Goal: Navigation & Orientation: Find specific page/section

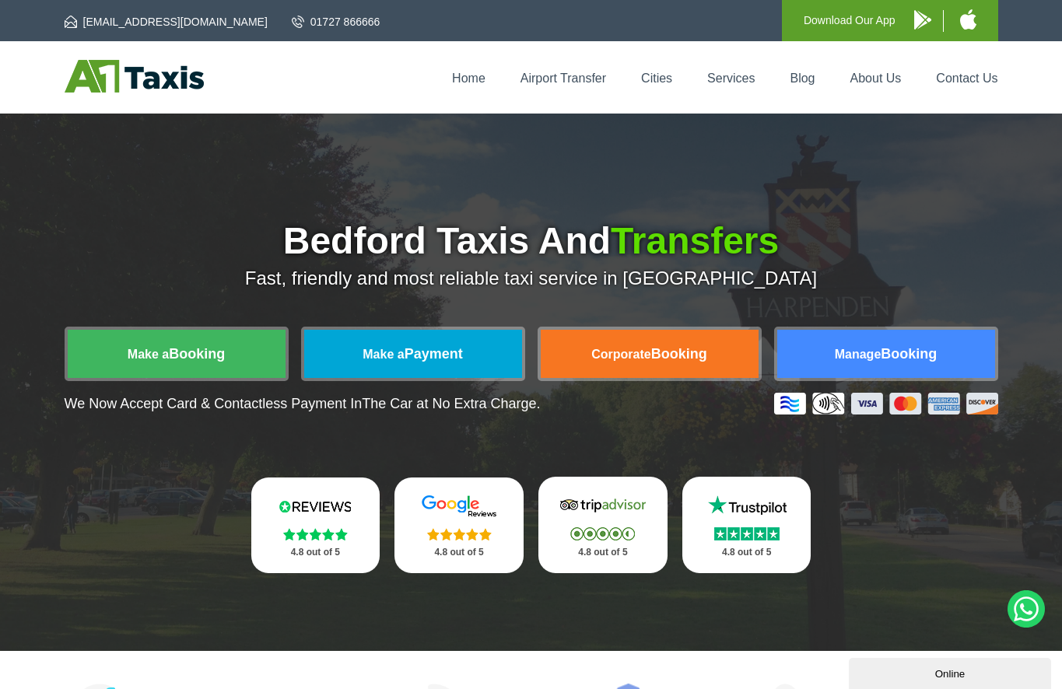
click at [471, 78] on link "Home" at bounding box center [468, 78] width 33 height 13
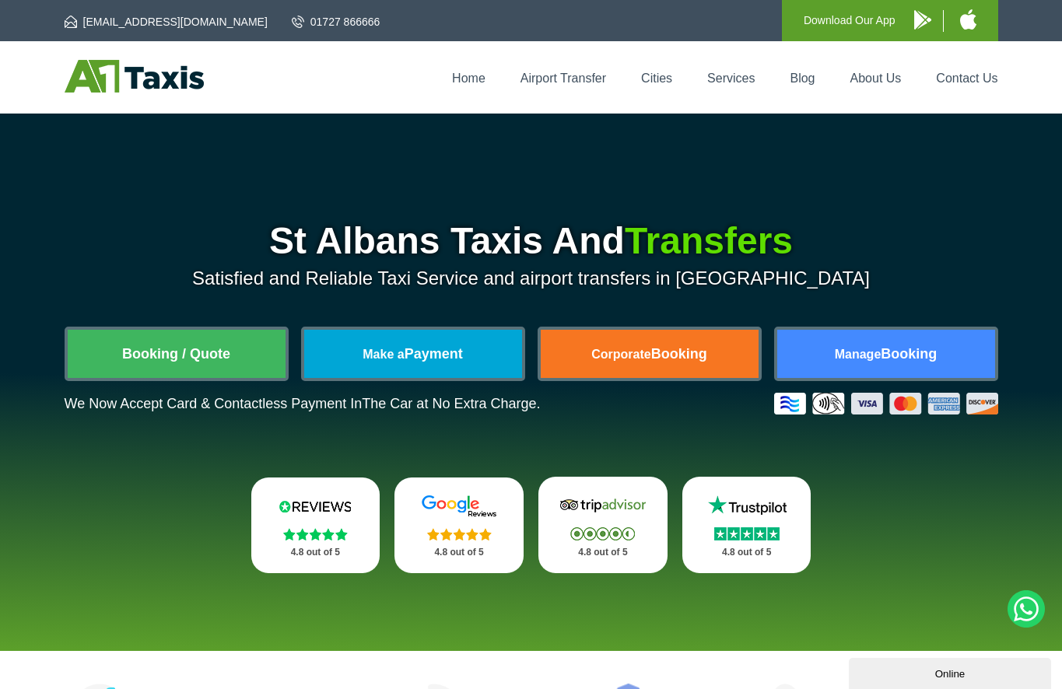
click at [663, 77] on link "Cities" at bounding box center [656, 78] width 31 height 13
